Goal: Complete application form

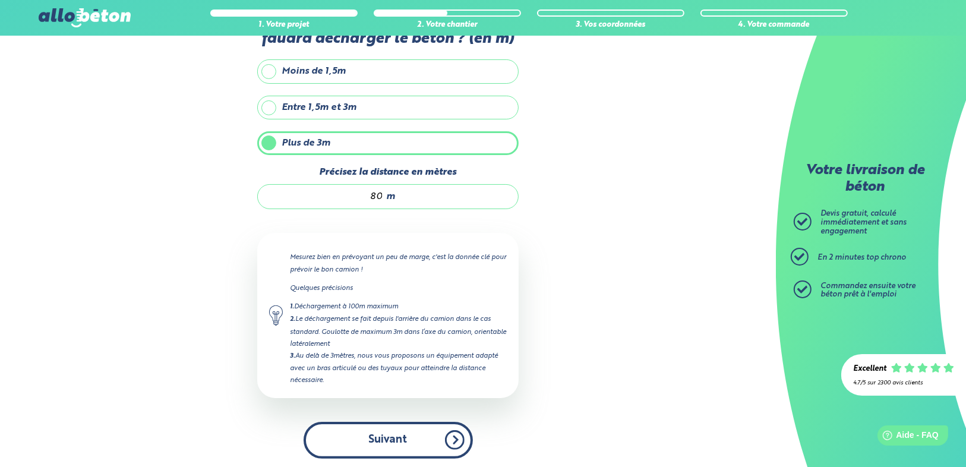
click at [438, 440] on button "Suivant" at bounding box center [388, 440] width 169 height 36
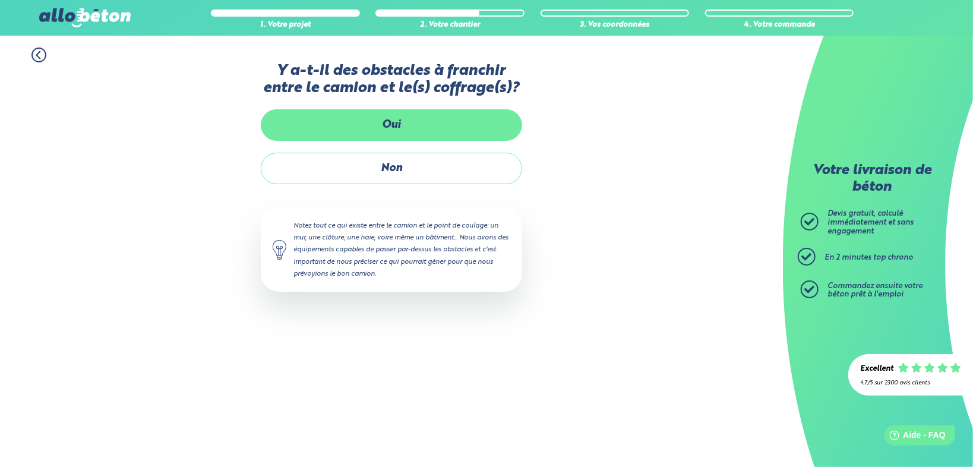
click at [448, 120] on label "Oui" at bounding box center [391, 124] width 261 height 31
click at [0, 0] on input "Oui" at bounding box center [0, 0] width 0 height 0
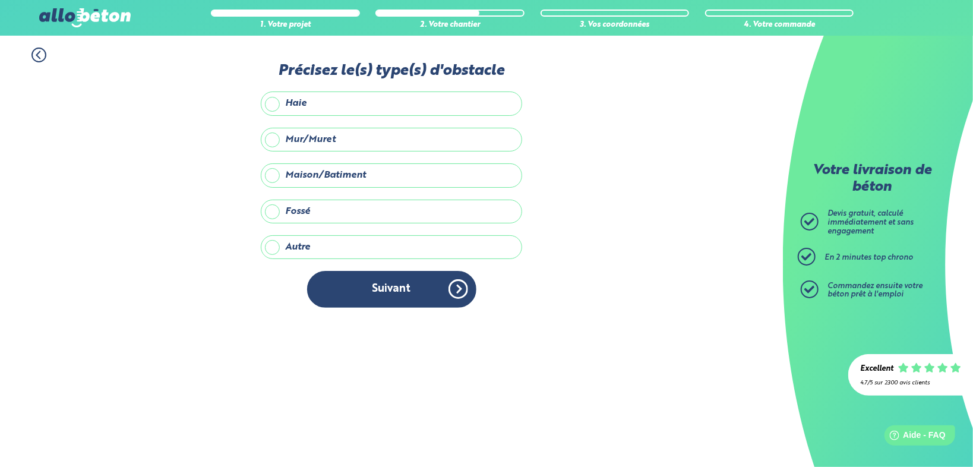
click at [341, 173] on label "Maison/Batiment" at bounding box center [391, 175] width 261 height 24
click at [0, 0] on input "Maison/Batiment" at bounding box center [0, 0] width 0 height 0
click at [336, 245] on label "Autre" at bounding box center [391, 247] width 261 height 24
click at [0, 0] on input "Autre" at bounding box center [0, 0] width 0 height 0
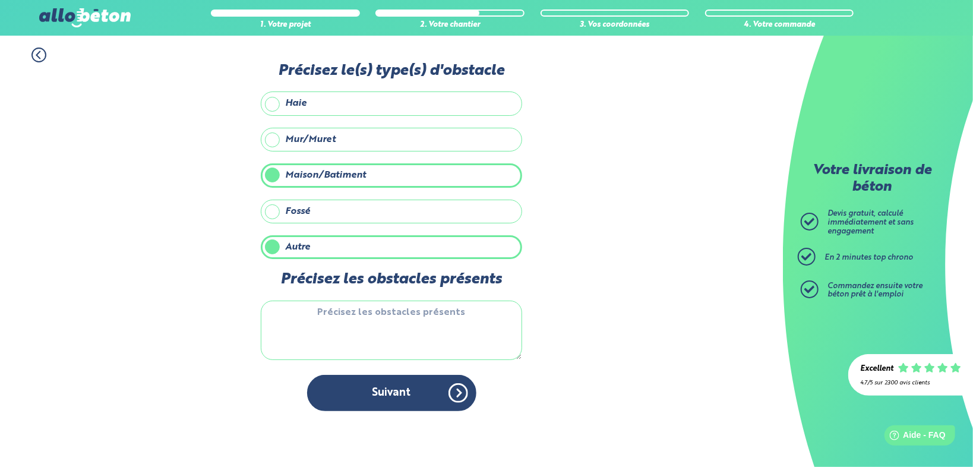
click at [377, 315] on textarea "Précisez les obstacles présents" at bounding box center [391, 330] width 261 height 59
click at [349, 320] on textarea "Précisez les obstacles présents" at bounding box center [391, 330] width 261 height 59
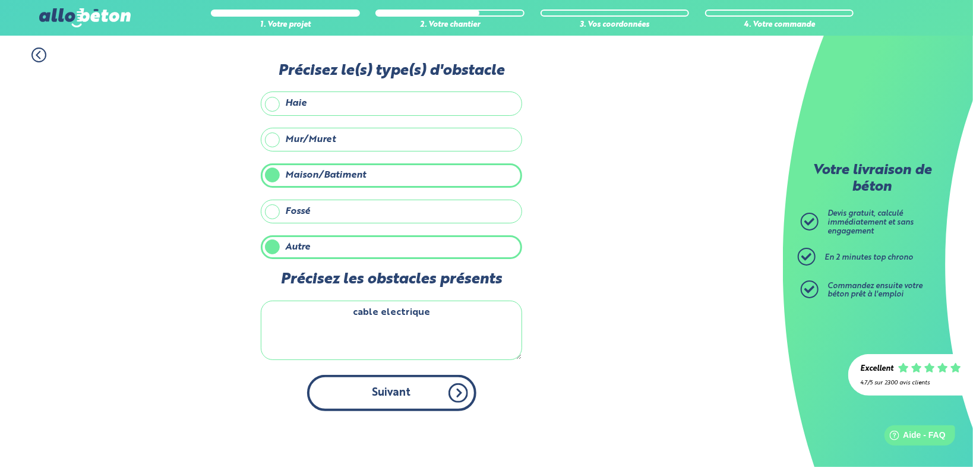
type textarea "cable electrique"
click at [372, 389] on button "Suivant" at bounding box center [391, 393] width 169 height 36
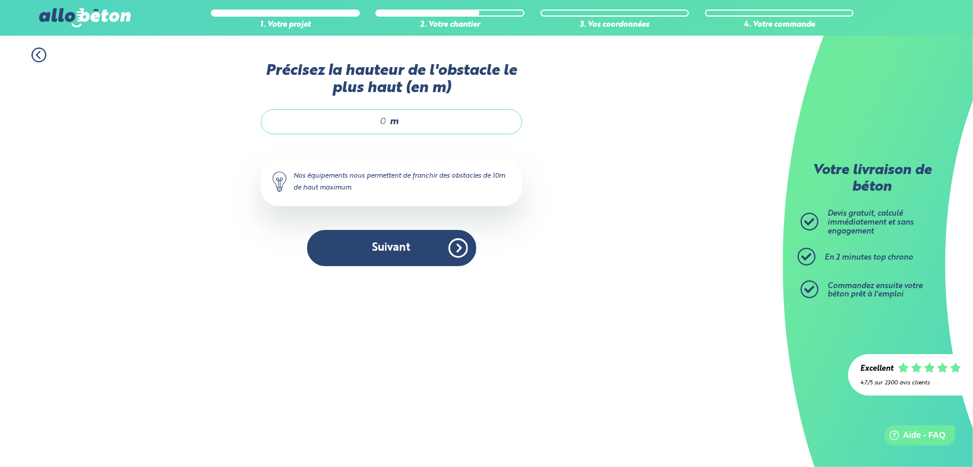
click at [384, 120] on div "m" at bounding box center [391, 121] width 261 height 25
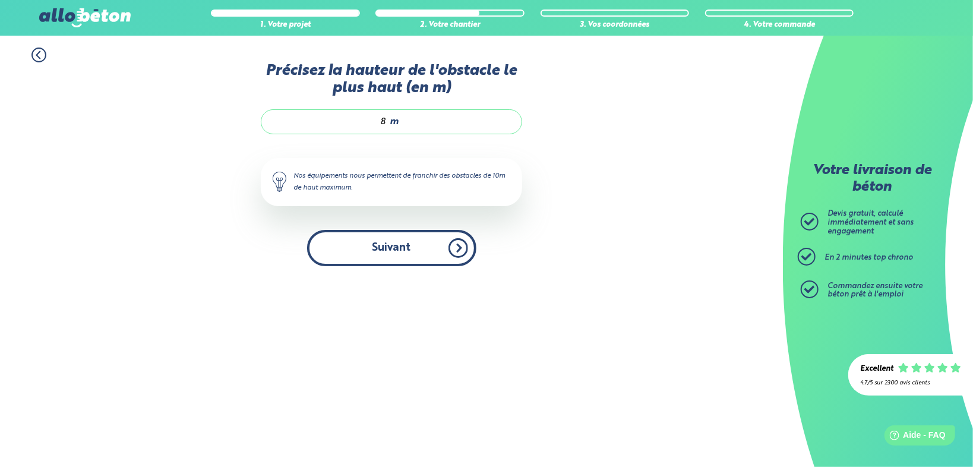
type input "8"
click at [380, 241] on button "Suivant" at bounding box center [391, 248] width 169 height 36
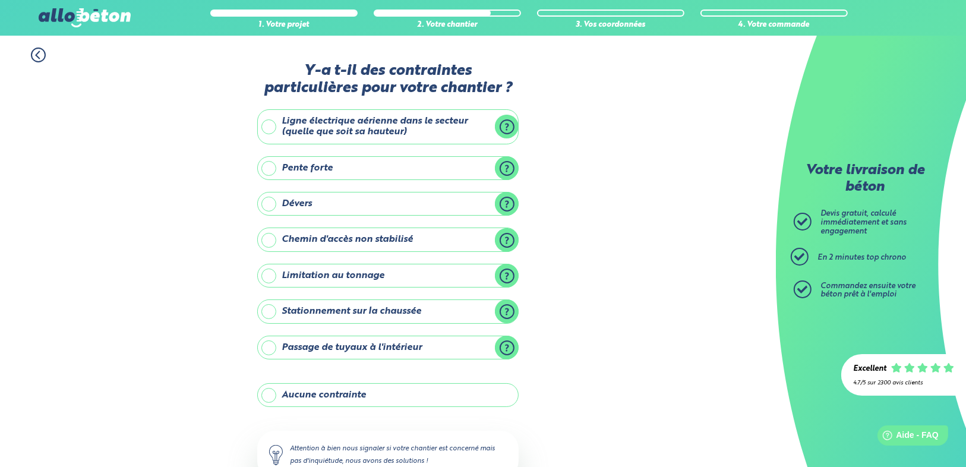
click at [368, 129] on label "Ligne électrique aérienne dans le secteur (quelle que soit sa hauteur)" at bounding box center [387, 126] width 261 height 35
click at [0, 0] on input "Ligne électrique aérienne dans le secteur (quelle que soit sa hauteur)" at bounding box center [0, 0] width 0 height 0
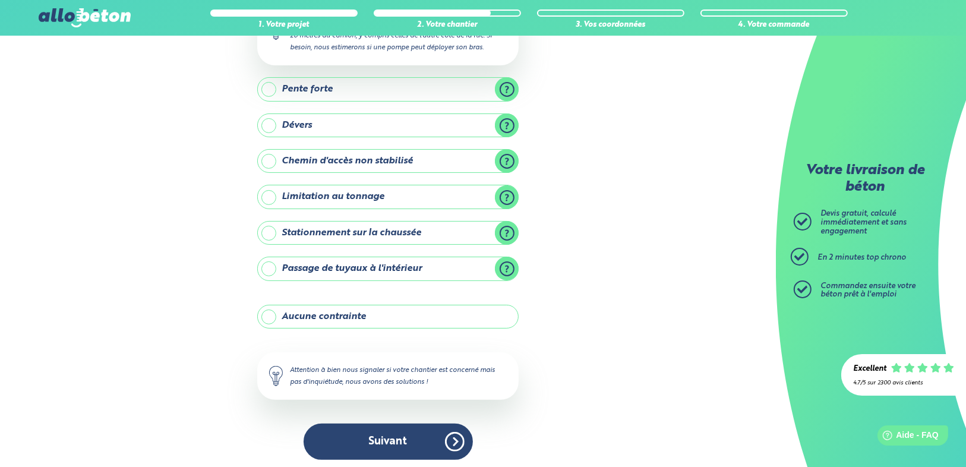
scroll to position [163, 0]
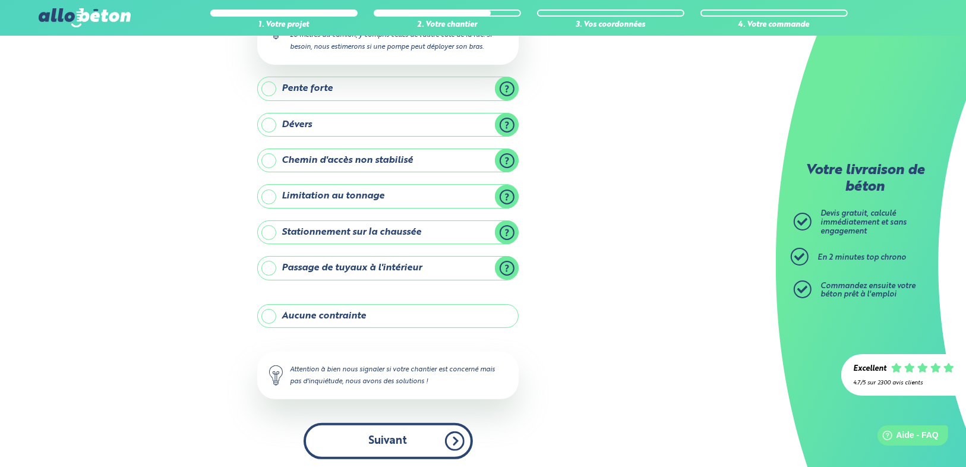
click at [393, 440] on button "Suivant" at bounding box center [388, 441] width 169 height 36
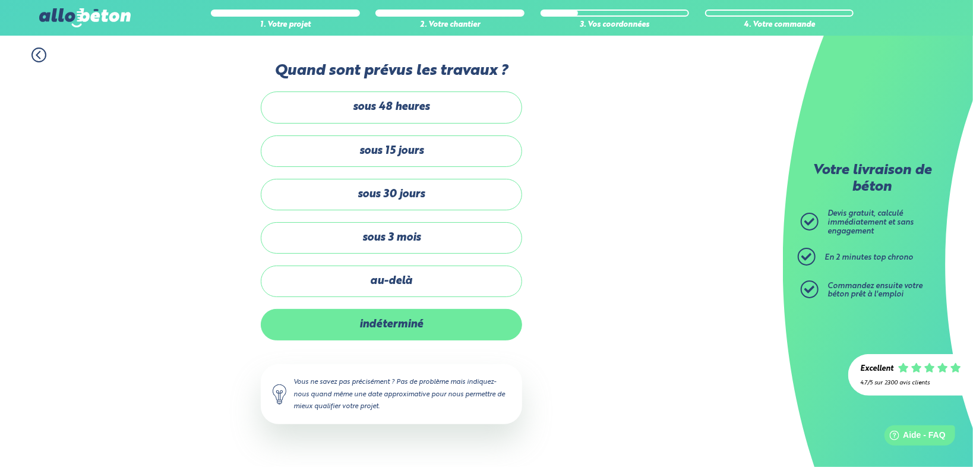
click at [452, 321] on label "indéterminé" at bounding box center [391, 324] width 261 height 31
click at [0, 0] on input "indéterminé" at bounding box center [0, 0] width 0 height 0
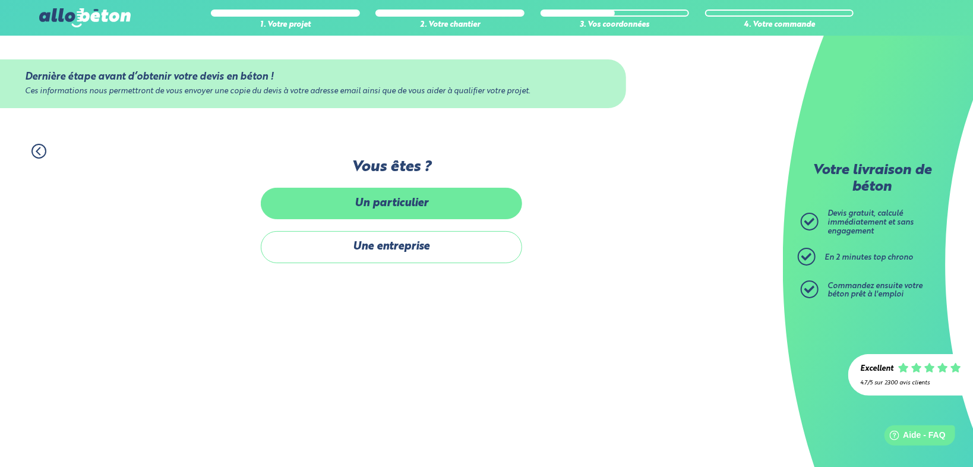
click at [461, 196] on label "Un particulier" at bounding box center [391, 203] width 261 height 31
click at [0, 0] on input "Un particulier" at bounding box center [0, 0] width 0 height 0
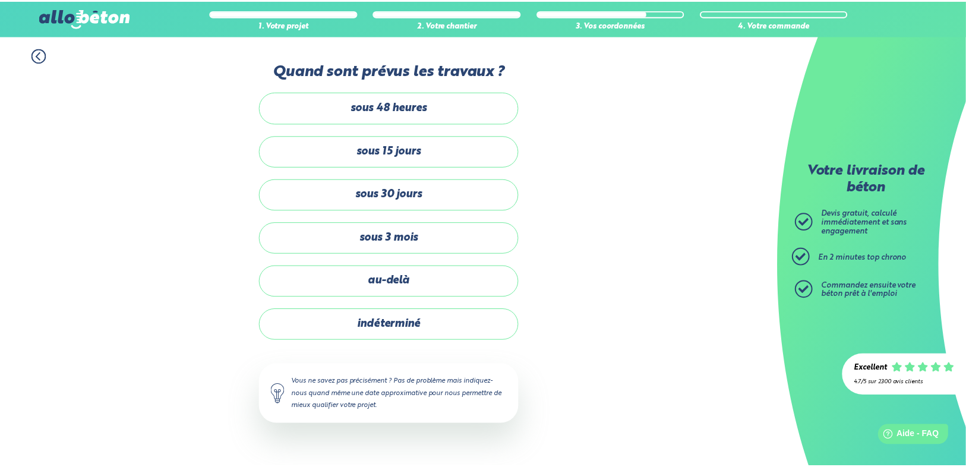
scroll to position [163, 0]
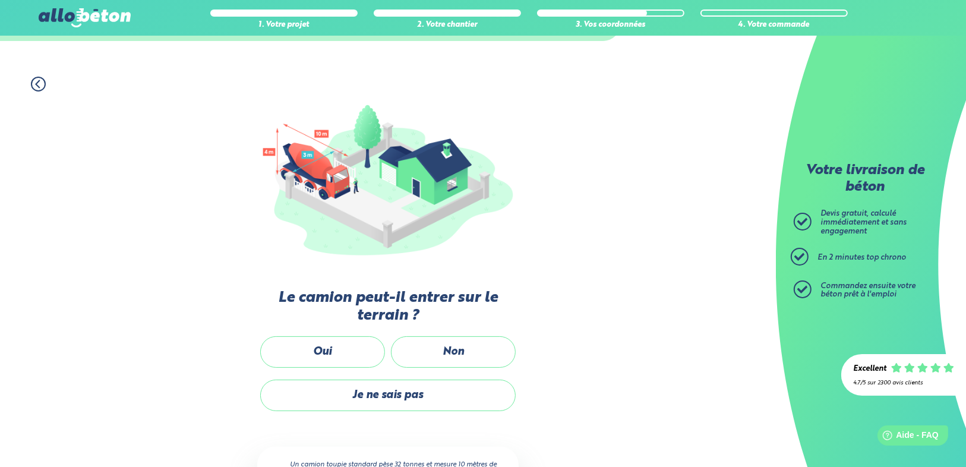
scroll to position [152, 0]
